Goal: Find specific page/section: Find specific page/section

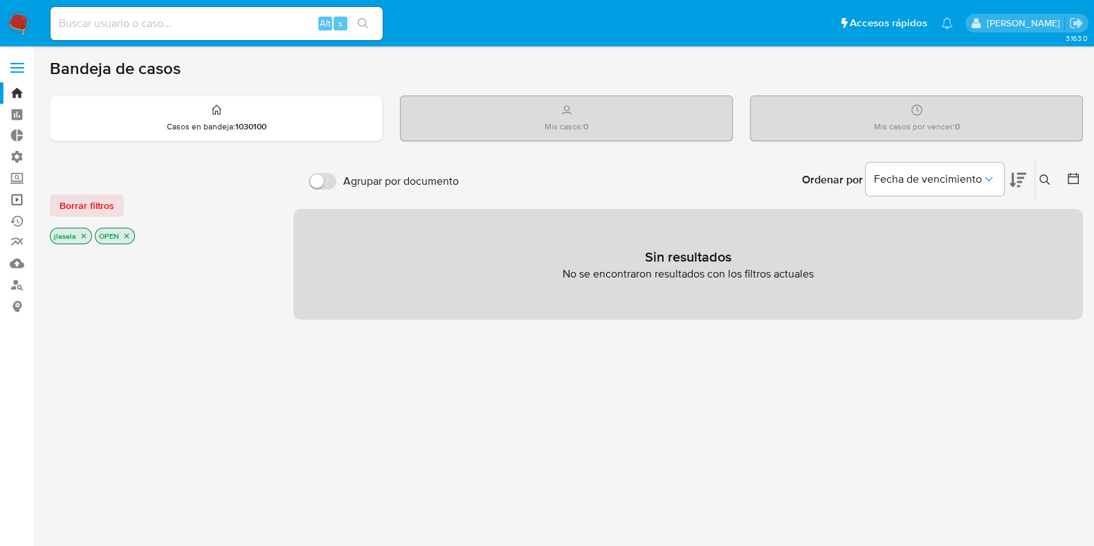
click at [10, 197] on link "Operaciones masivas" at bounding box center [82, 199] width 165 height 21
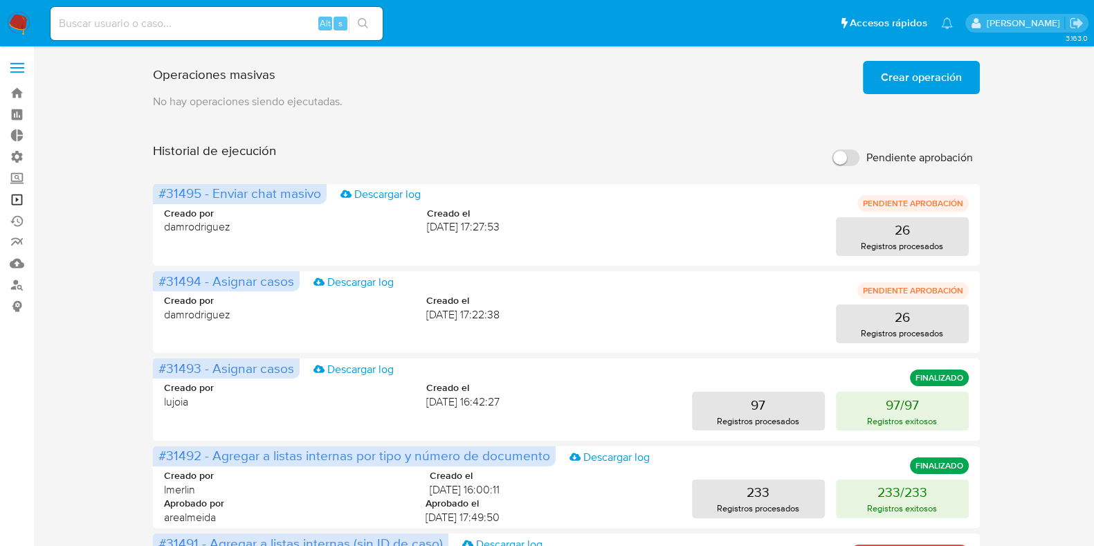
click at [11, 197] on link "Operaciones masivas" at bounding box center [82, 199] width 165 height 21
